Goal: Check status

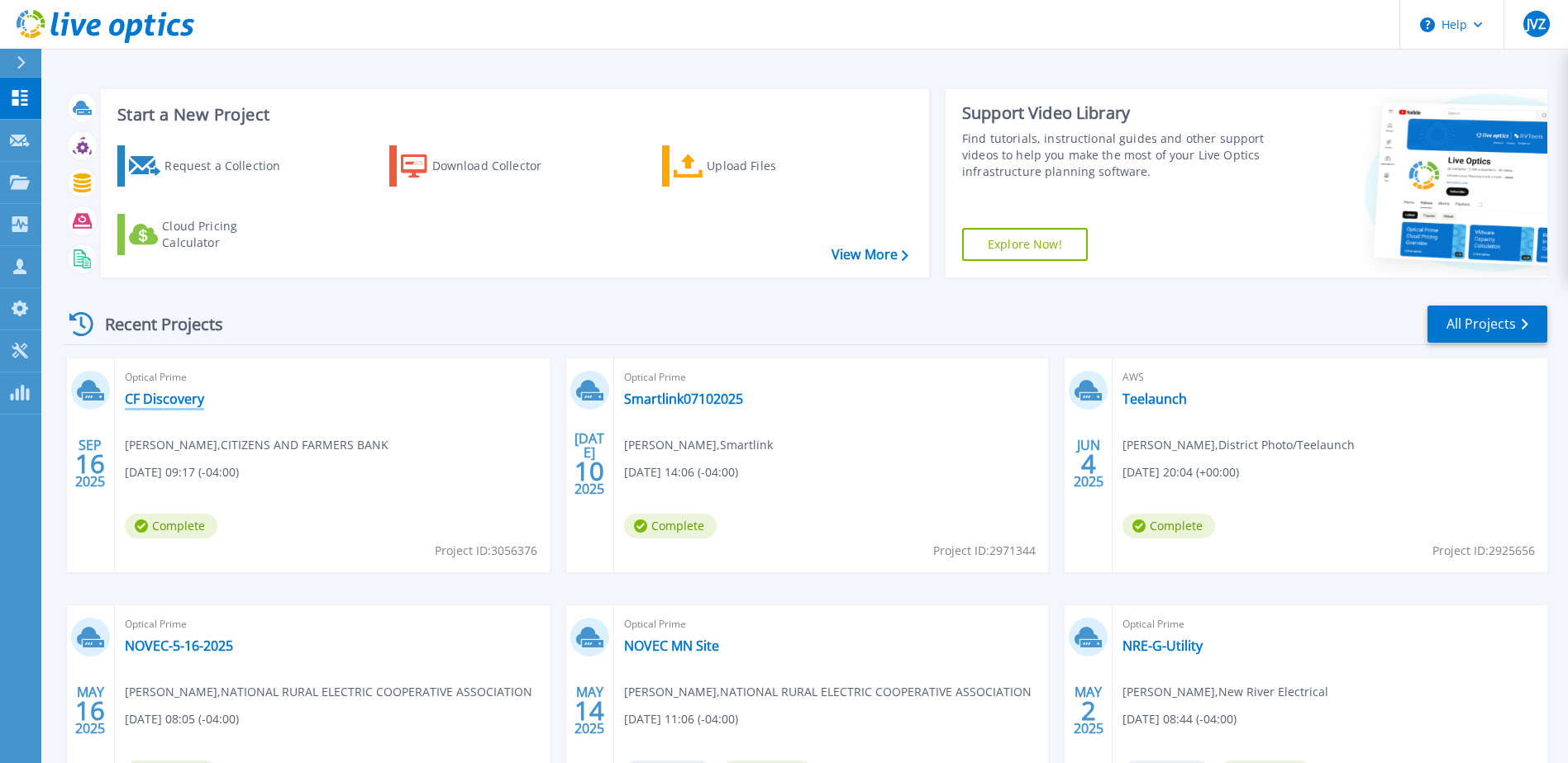
click at [189, 404] on link "CF Discovery" at bounding box center [164, 399] width 79 height 16
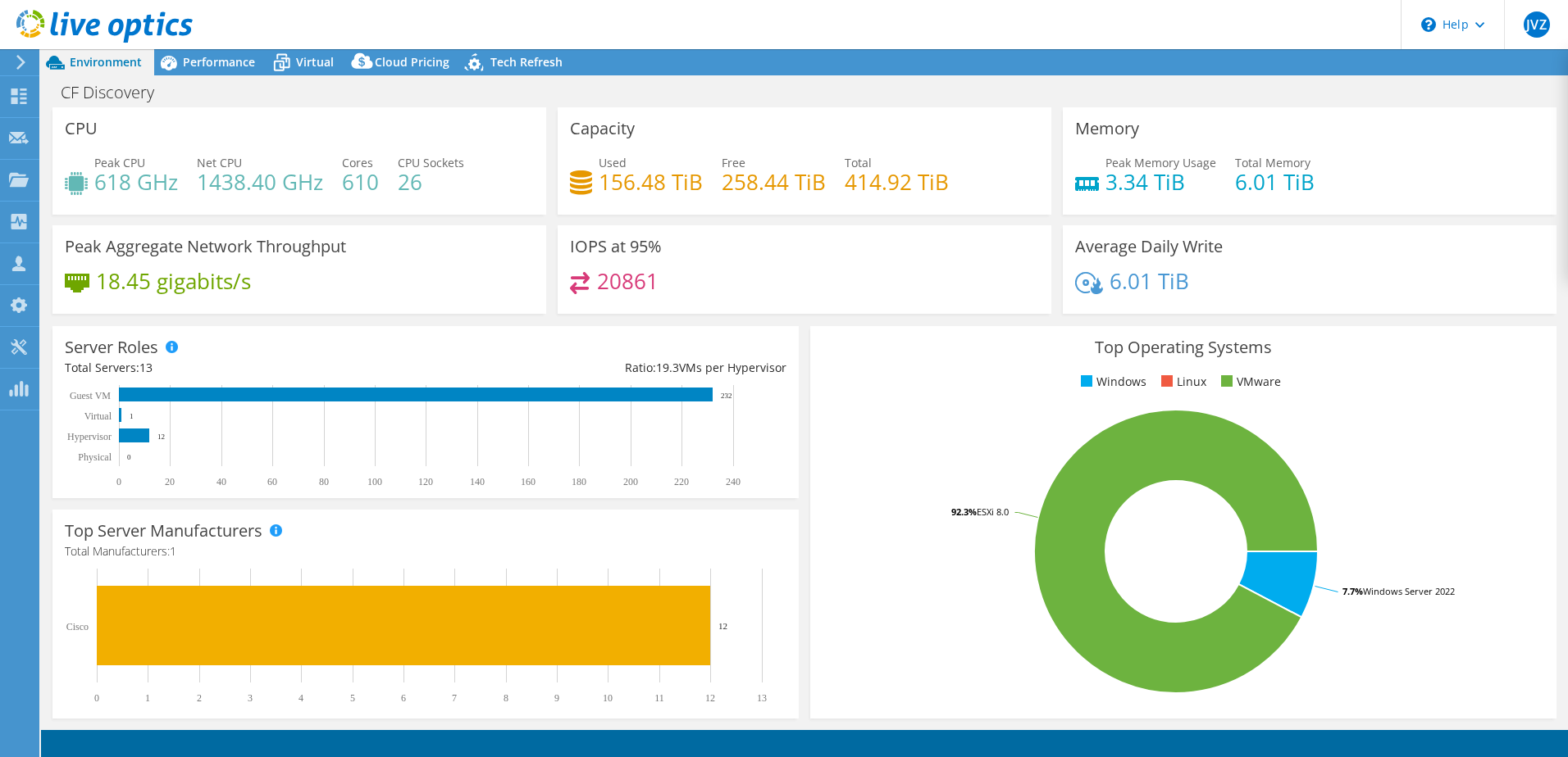
select select "USEast"
select select "USD"
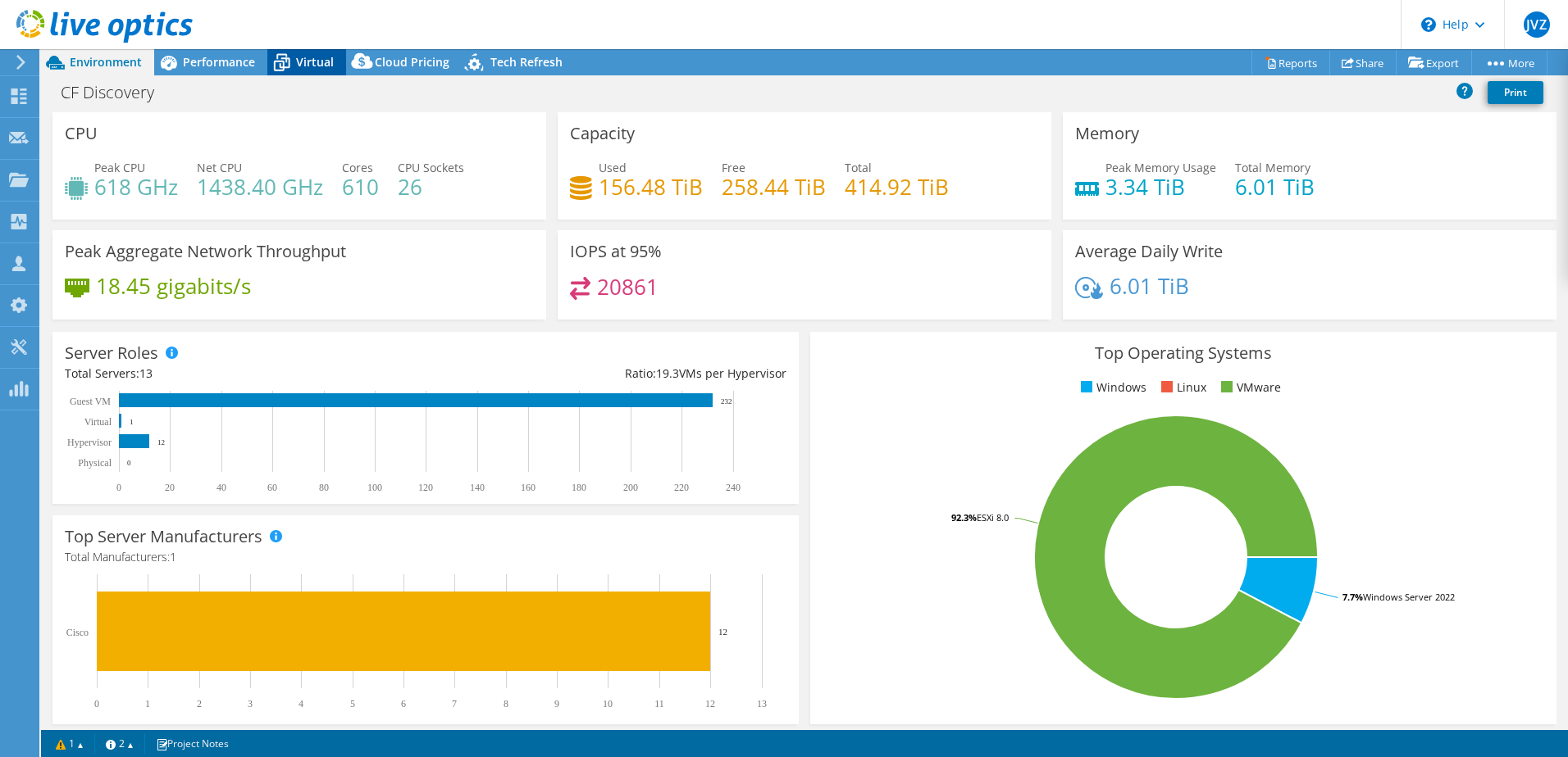
click at [292, 60] on icon at bounding box center [282, 63] width 29 height 29
